Goal: Information Seeking & Learning: Learn about a topic

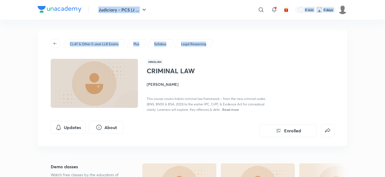
drag, startPoint x: 0, startPoint y: 16, endPoint x: 11, endPoint y: 61, distance: 46.3
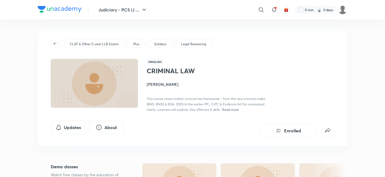
click at [226, 108] on span "Read more" at bounding box center [230, 109] width 17 height 4
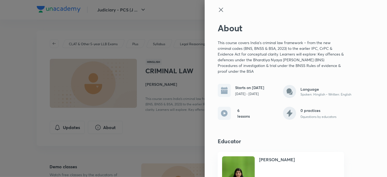
click at [211, 7] on div "About This course covers India’s criminal law framework – from the new criminal…" at bounding box center [296, 88] width 183 height 177
click at [218, 8] on icon at bounding box center [221, 10] width 7 height 7
